Goal: Register for event/course

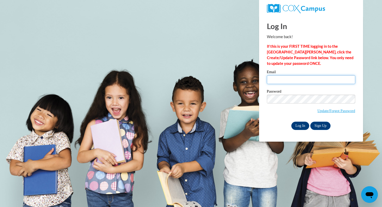
type input "920147356@student.ccga.edu"
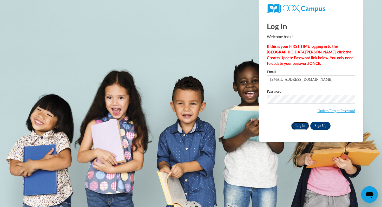
click at [297, 126] on input "Log In" at bounding box center [300, 126] width 18 height 8
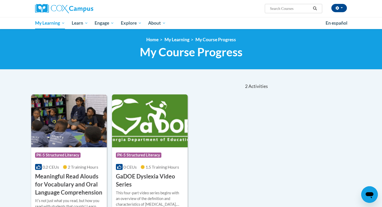
click at [304, 12] on span "Search Search..." at bounding box center [293, 8] width 57 height 9
click at [302, 8] on input "Search..." at bounding box center [290, 8] width 42 height 6
type input "oral language"
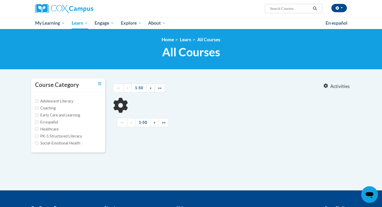
type input "oral language"
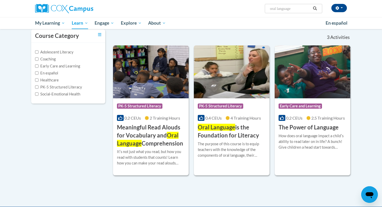
scroll to position [49, 0]
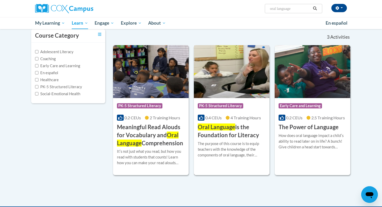
click at [236, 117] on span "4 Training Hours" at bounding box center [245, 117] width 30 height 5
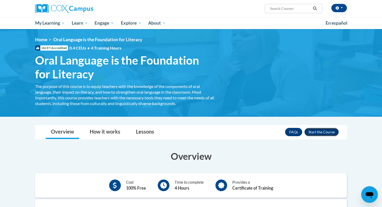
click at [315, 129] on button "Enroll" at bounding box center [321, 132] width 35 height 8
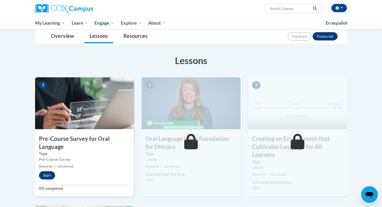
scroll to position [59, 0]
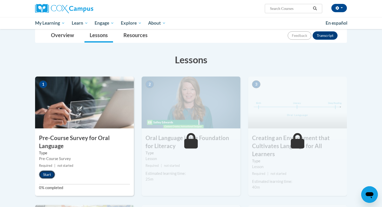
click at [51, 177] on button "Start" at bounding box center [47, 175] width 16 height 8
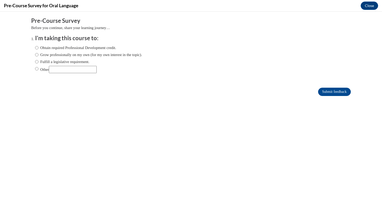
scroll to position [0, 0]
click at [37, 48] on input "Obtain required Professional Development credit." at bounding box center [36, 48] width 3 height 6
radio input "true"
click at [327, 93] on input "Submit feedback" at bounding box center [334, 92] width 33 height 8
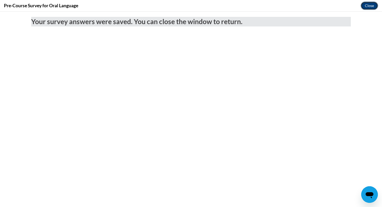
click at [369, 4] on button "Close" at bounding box center [369, 6] width 17 height 8
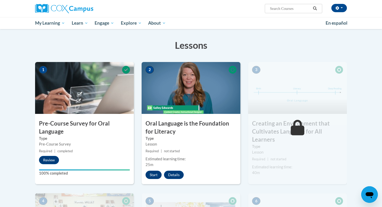
scroll to position [75, 0]
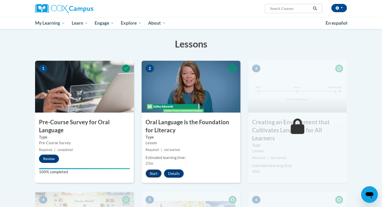
click at [150, 175] on button "Start" at bounding box center [153, 174] width 16 height 8
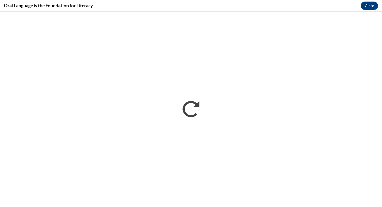
scroll to position [0, 0]
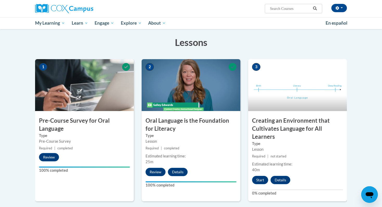
scroll to position [116, 0]
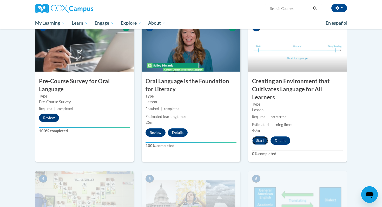
click at [257, 140] on button "Start" at bounding box center [260, 141] width 16 height 8
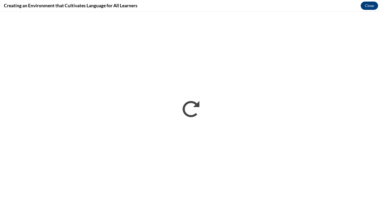
scroll to position [0, 0]
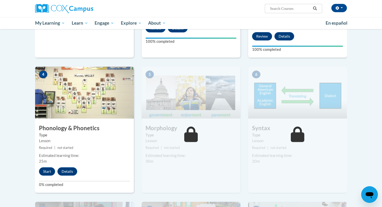
scroll to position [220, 0]
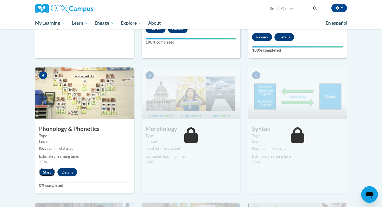
click at [48, 171] on button "Start" at bounding box center [47, 172] width 16 height 8
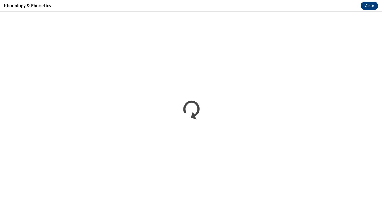
scroll to position [0, 0]
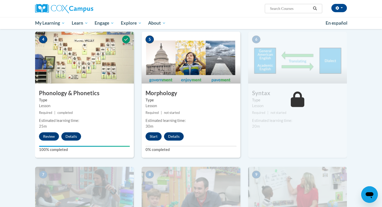
scroll to position [256, 0]
click at [149, 136] on button "Start" at bounding box center [153, 136] width 16 height 8
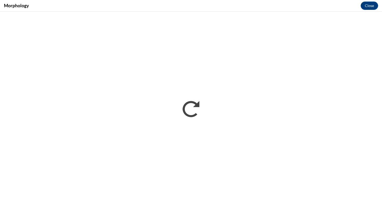
scroll to position [0, 0]
